Goal: Check status: Check status

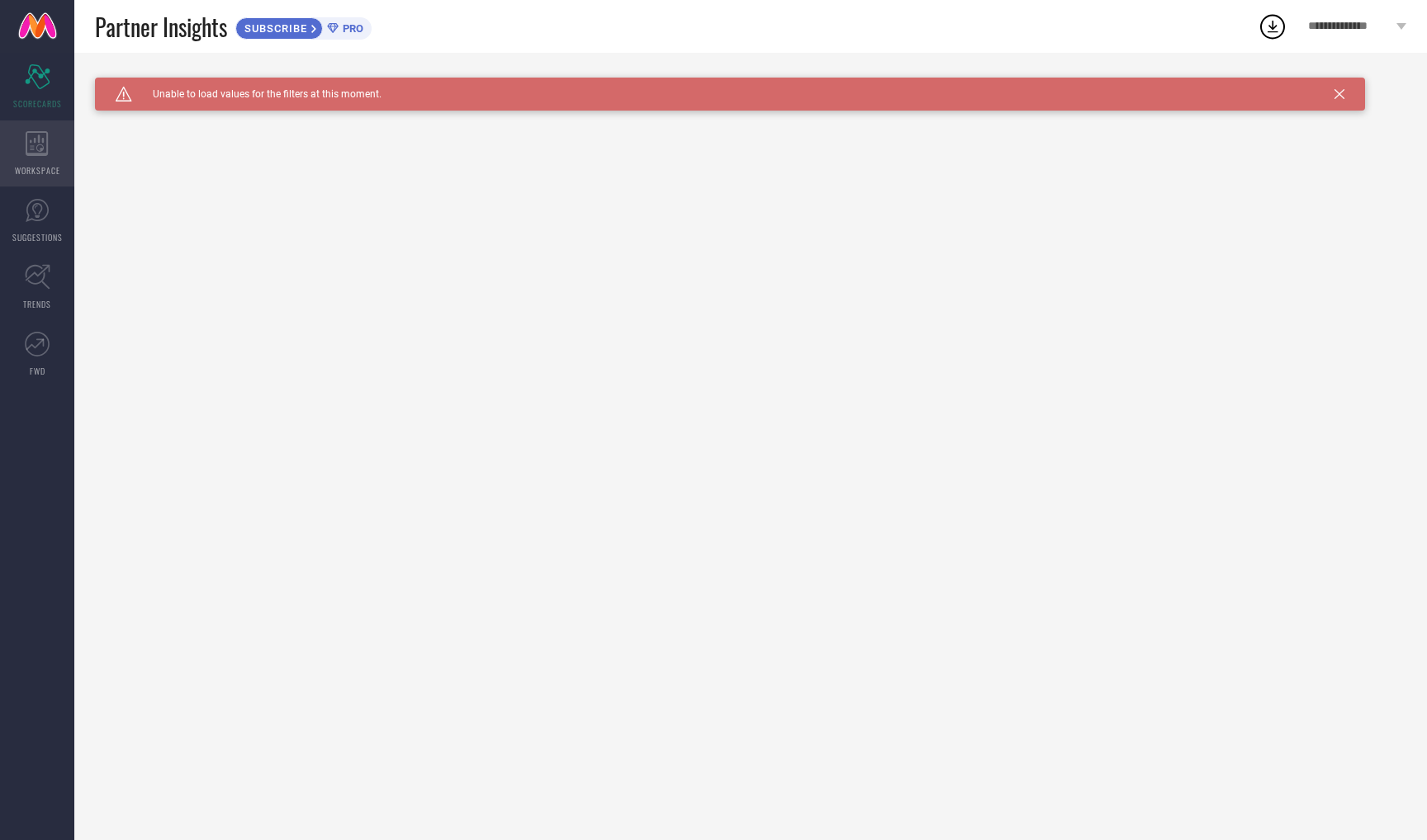
click at [31, 131] on icon at bounding box center [37, 144] width 22 height 25
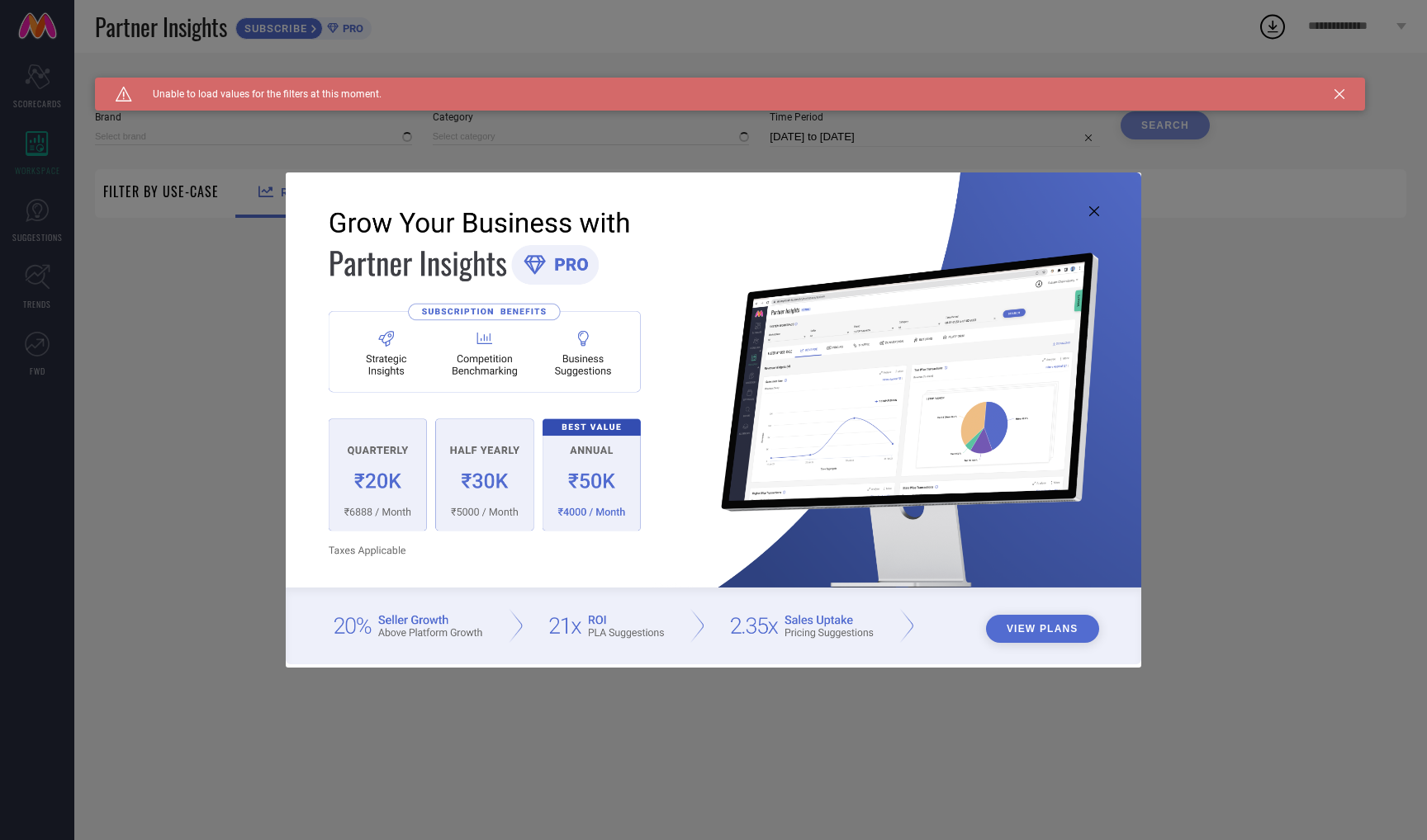
type input "1 STOP FASHION"
type input "All"
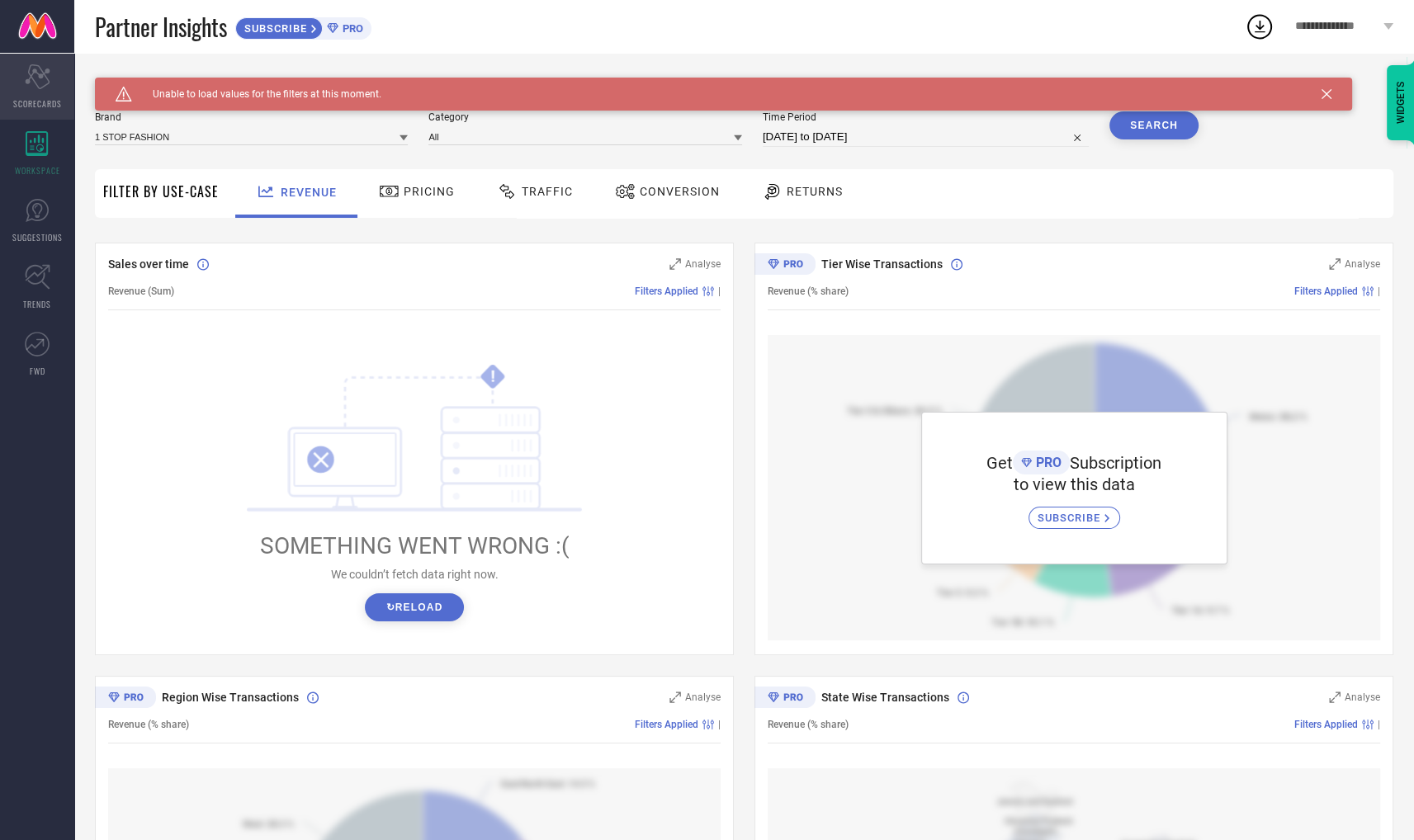
click at [72, 107] on div "Scorecard SCORECARDS" at bounding box center [37, 87] width 74 height 66
